Goal: Find contact information: Find contact information

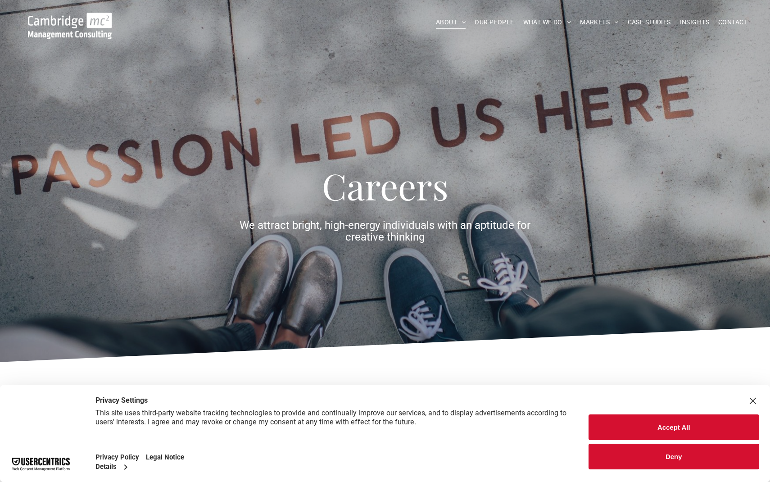
click at [637, 425] on button "Accept All" at bounding box center [674, 427] width 171 height 26
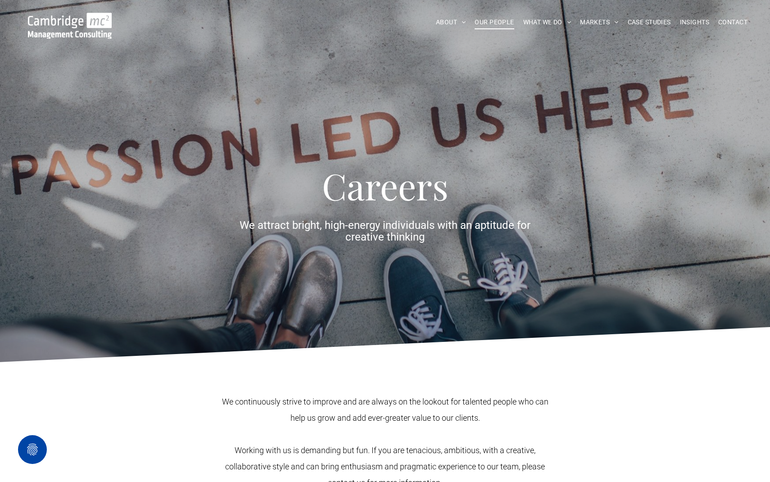
click at [501, 28] on span "OUR PEOPLE" at bounding box center [494, 22] width 39 height 14
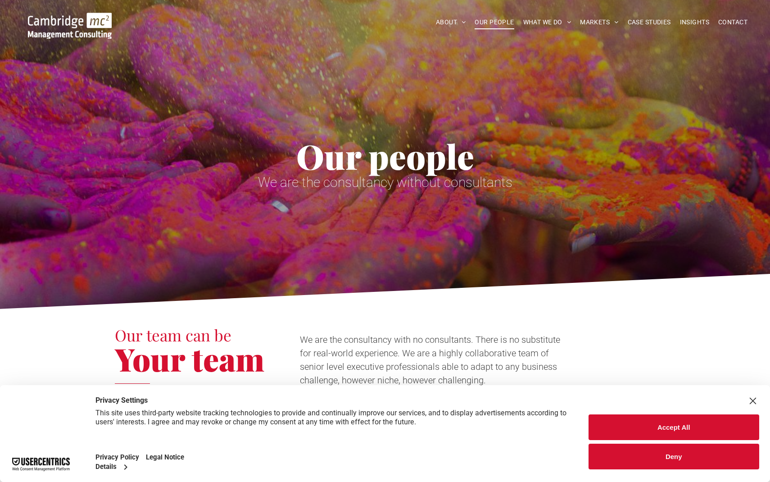
click at [684, 431] on button "Accept All" at bounding box center [674, 427] width 171 height 26
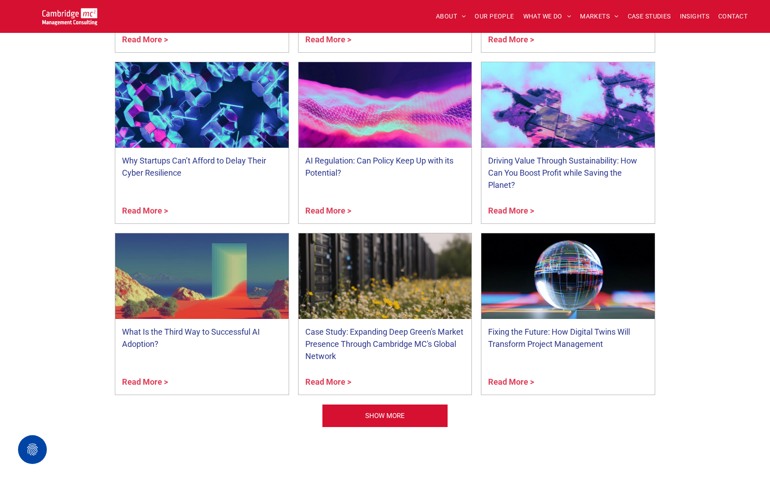
scroll to position [3759, 0]
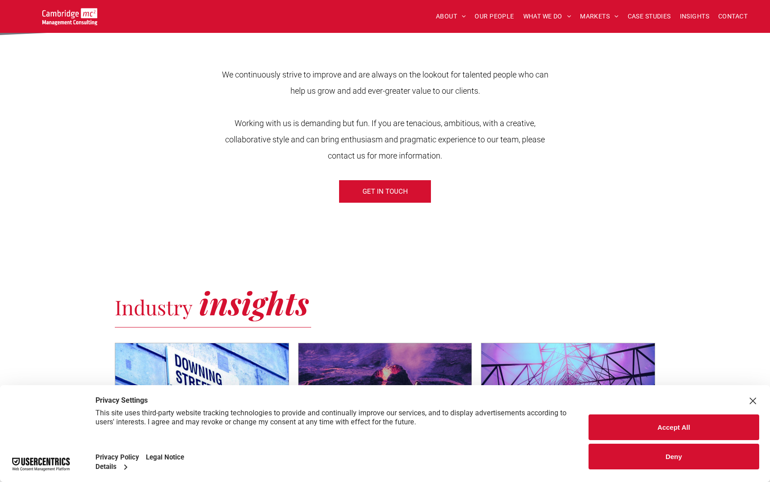
scroll to position [328, 0]
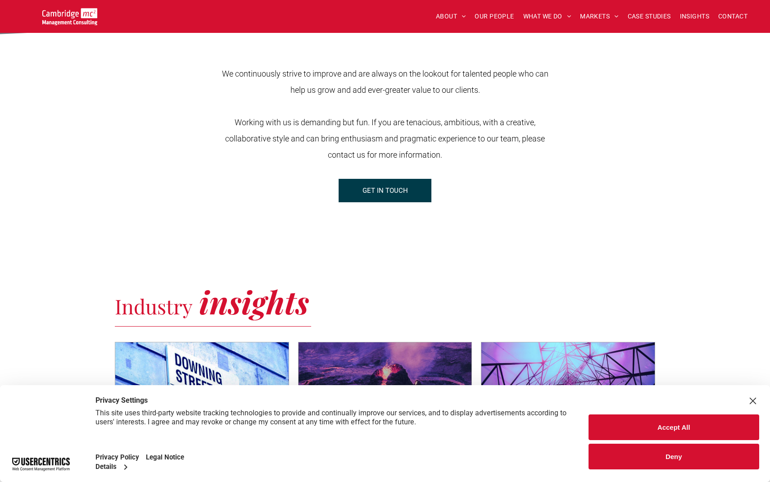
click at [360, 195] on link "GET IN TOUCH" at bounding box center [385, 190] width 93 height 23
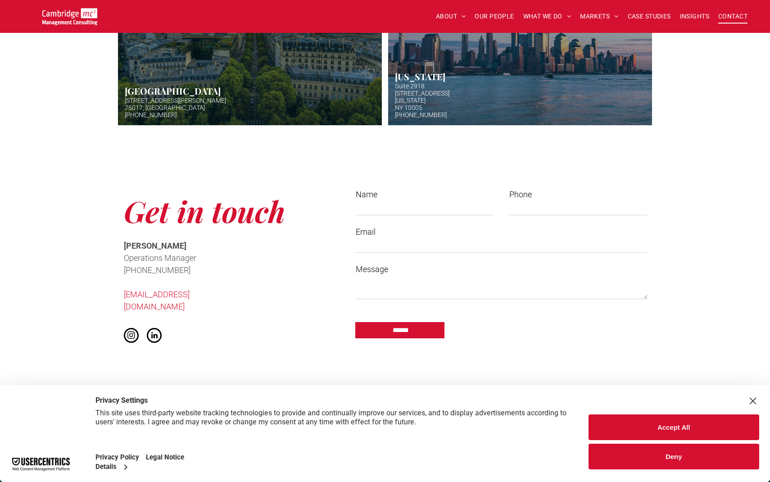
scroll to position [554, 0]
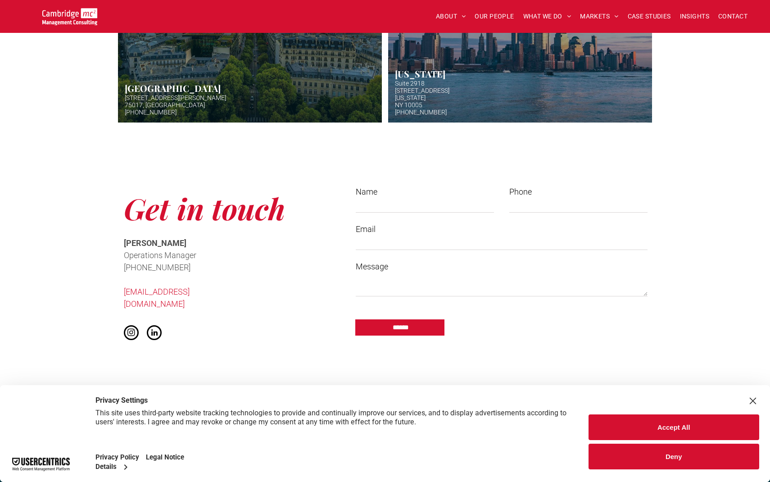
click at [389, 210] on input "Name" at bounding box center [425, 206] width 138 height 14
type input "**********"
click at [567, 202] on input "Phone" at bounding box center [578, 206] width 138 height 14
type input "*"
drag, startPoint x: 226, startPoint y: 294, endPoint x: 118, endPoint y: 290, distance: 107.3
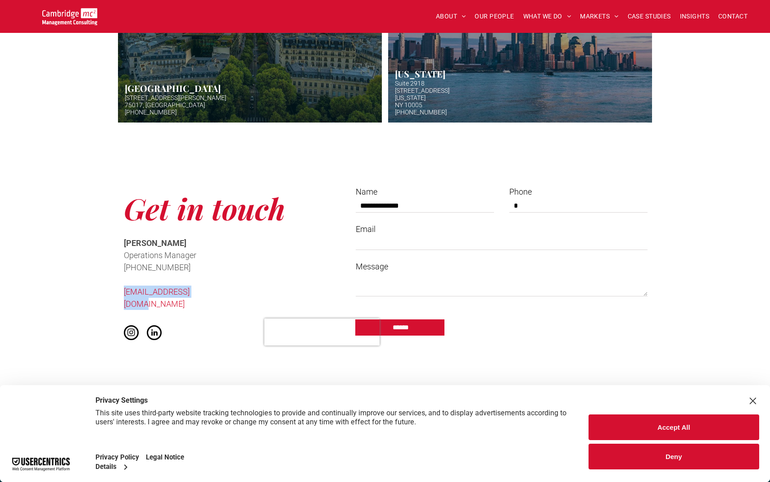
click at [118, 290] on div "Get in touch Cath McCaw Operations Manager ﻿ +44 (0)1223 750335 info@cambridgem…" at bounding box center [227, 265] width 225 height 173
copy link "[EMAIL_ADDRESS][DOMAIN_NAME]"
